Goal: Transaction & Acquisition: Purchase product/service

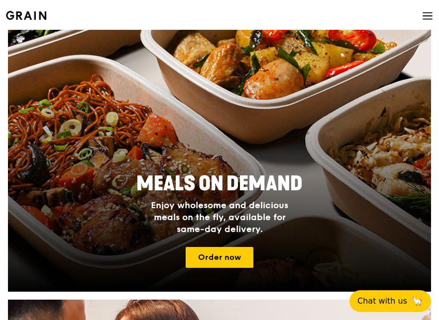
scroll to position [299, 0]
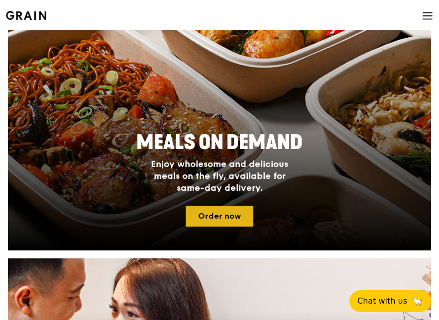
click at [226, 222] on link "Order now" at bounding box center [220, 216] width 68 height 21
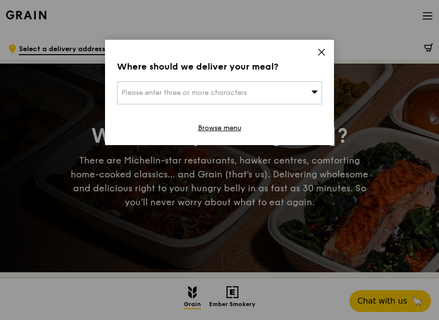
click at [323, 58] on span at bounding box center [321, 53] width 9 height 11
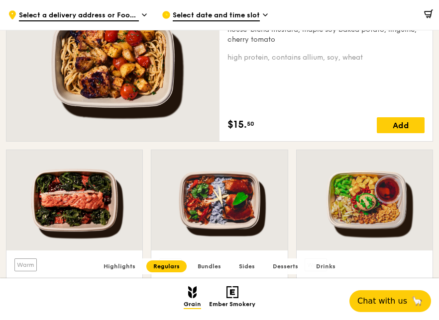
scroll to position [796, 0]
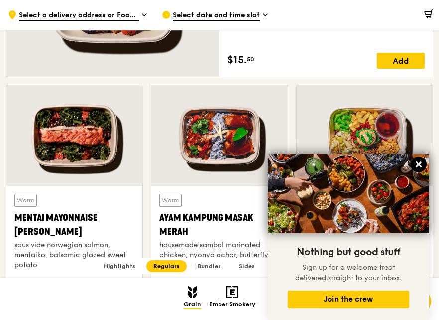
click at [421, 163] on icon at bounding box center [418, 165] width 6 height 6
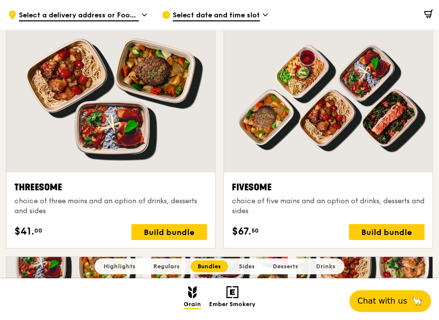
scroll to position [1691, 0]
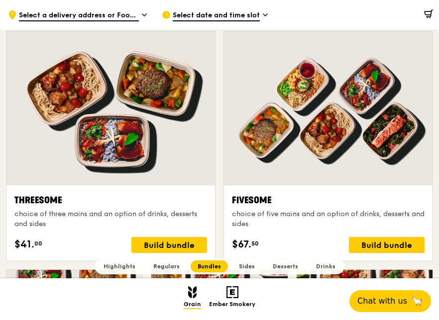
click at [124, 223] on div "choice of three mains and an option of drinks, desserts and sides" at bounding box center [110, 219] width 193 height 20
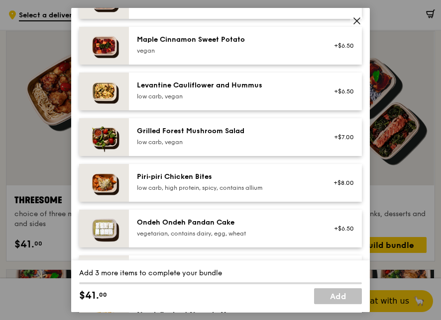
scroll to position [597, 0]
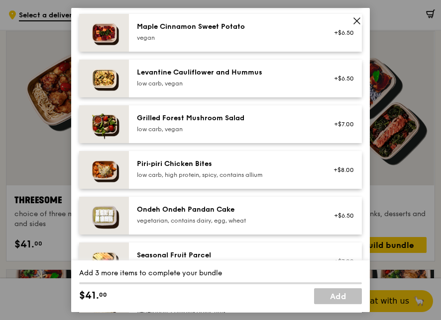
click at [359, 20] on icon at bounding box center [356, 20] width 9 height 9
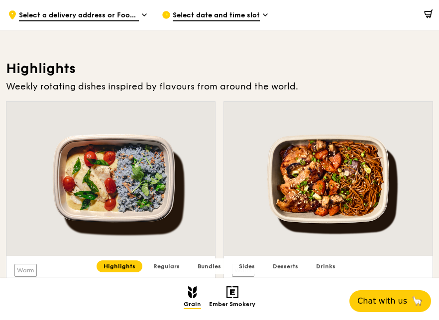
scroll to position [0, 0]
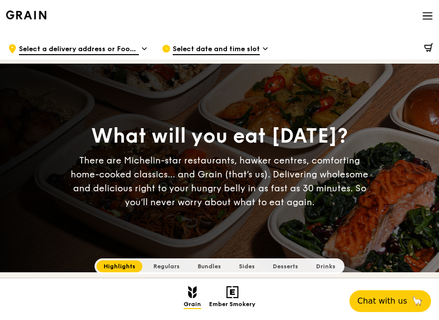
click at [42, 20] on div "Grain logo" at bounding box center [26, 15] width 40 height 30
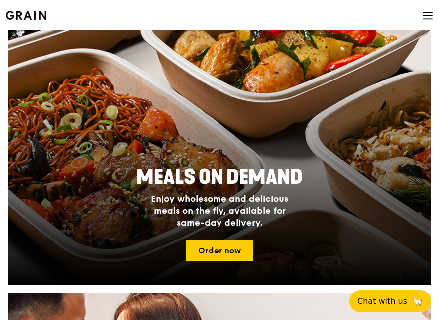
scroll to position [299, 0]
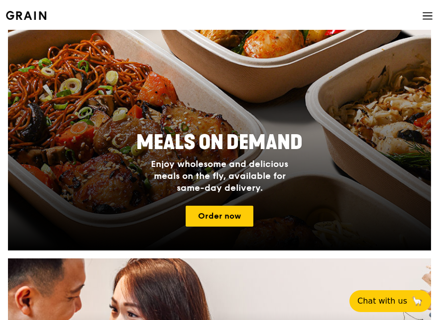
click at [272, 228] on div at bounding box center [219, 119] width 423 height 263
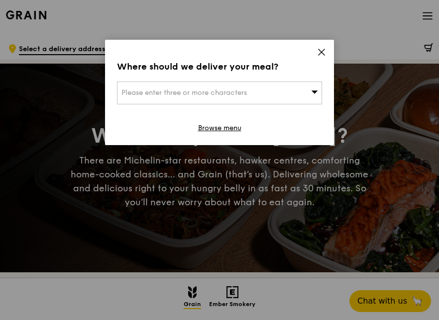
click at [267, 99] on div "Please enter three or more characters" at bounding box center [219, 93] width 205 height 23
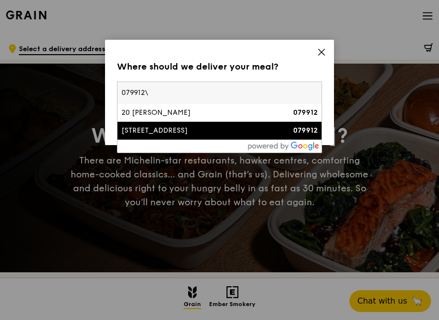
type input "079912\"
click at [273, 130] on div "079912" at bounding box center [293, 131] width 49 height 10
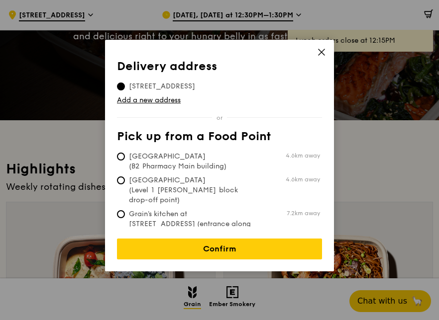
scroll to position [149, 0]
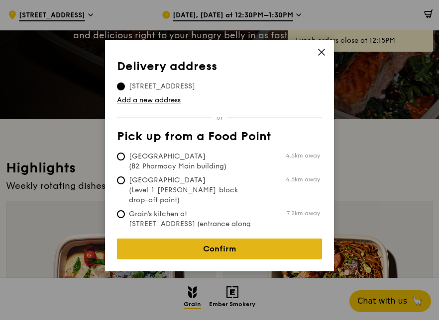
click at [283, 239] on link "Confirm" at bounding box center [219, 249] width 205 height 21
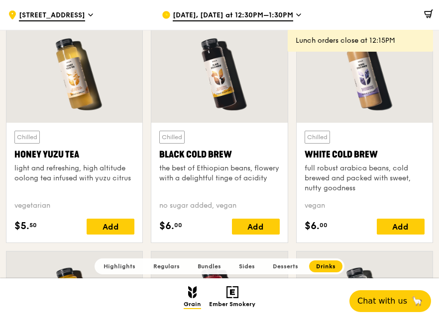
scroll to position [3682, 0]
